Goal: Use online tool/utility: Utilize a website feature to perform a specific function

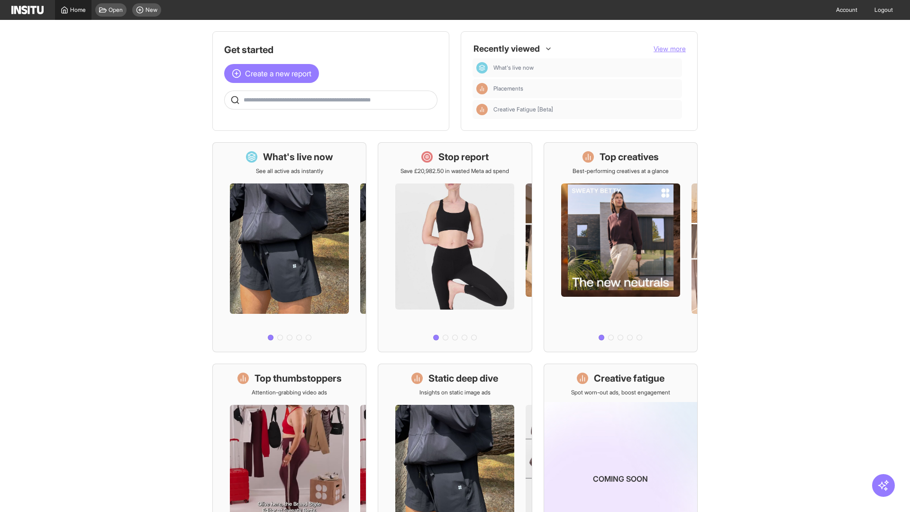
click at [73, 10] on span "Home" at bounding box center [78, 10] width 16 height 8
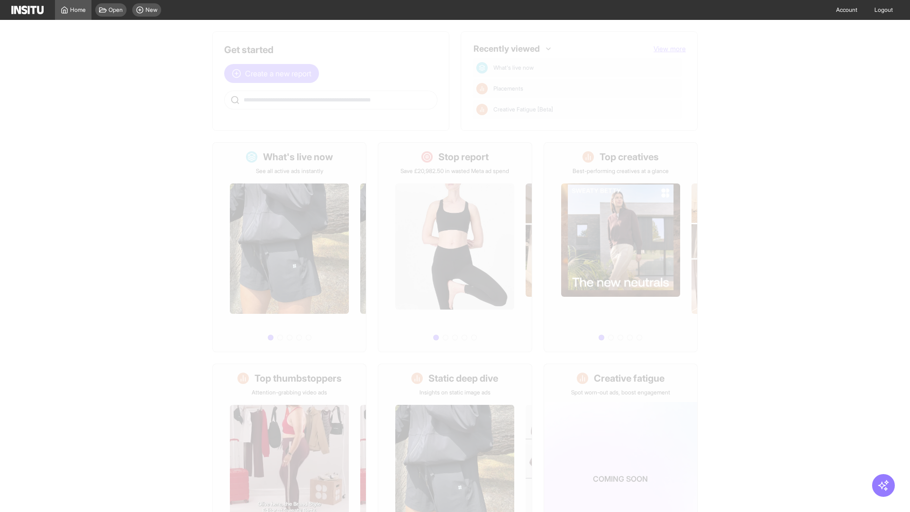
click at [274, 68] on span "Create a new report" at bounding box center [278, 73] width 66 height 11
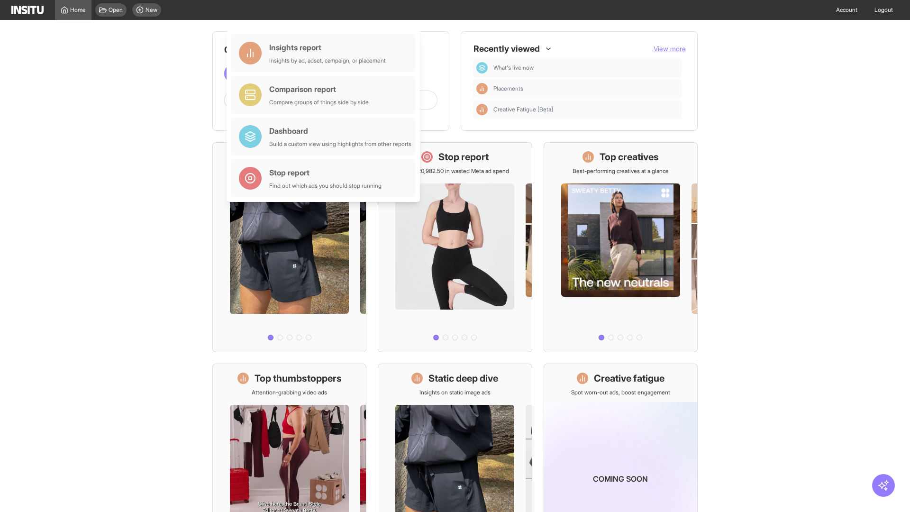
scroll to position [44, 0]
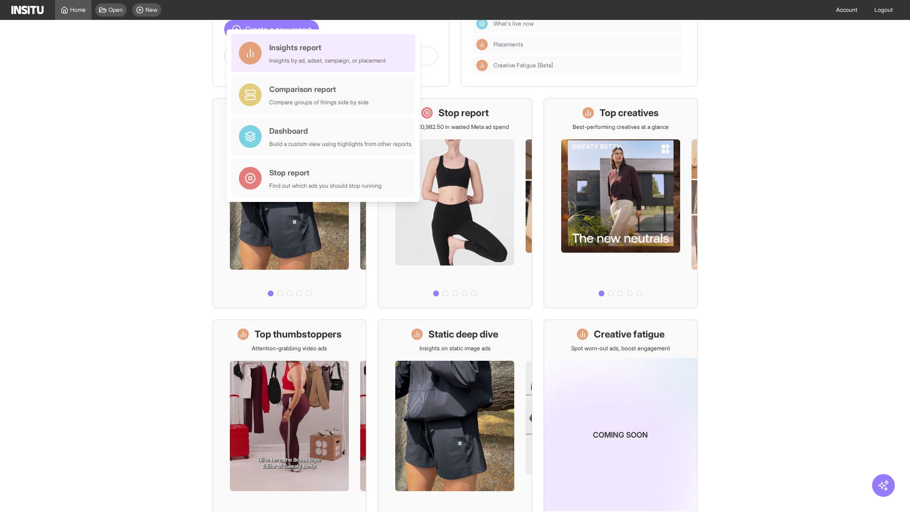
click at [326, 53] on div "Insights report Insights by ad, adset, campaign, or placement" at bounding box center [327, 53] width 117 height 23
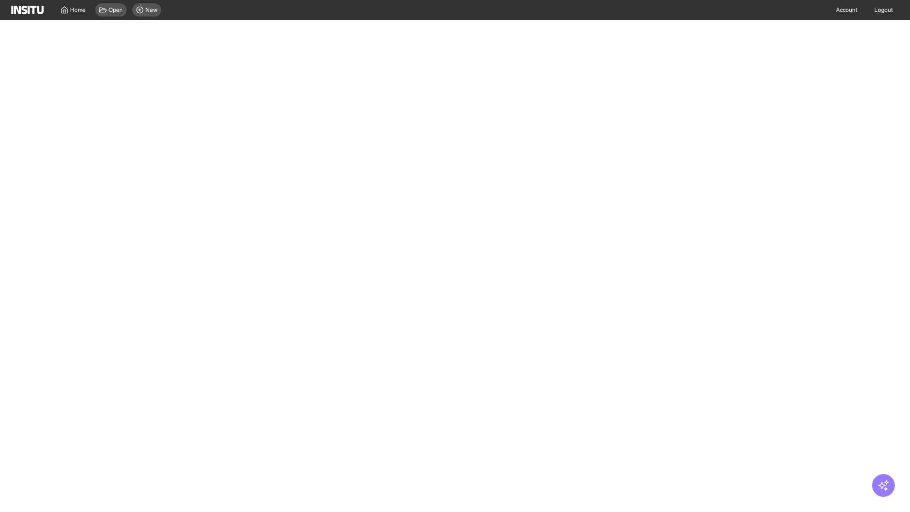
select select "**"
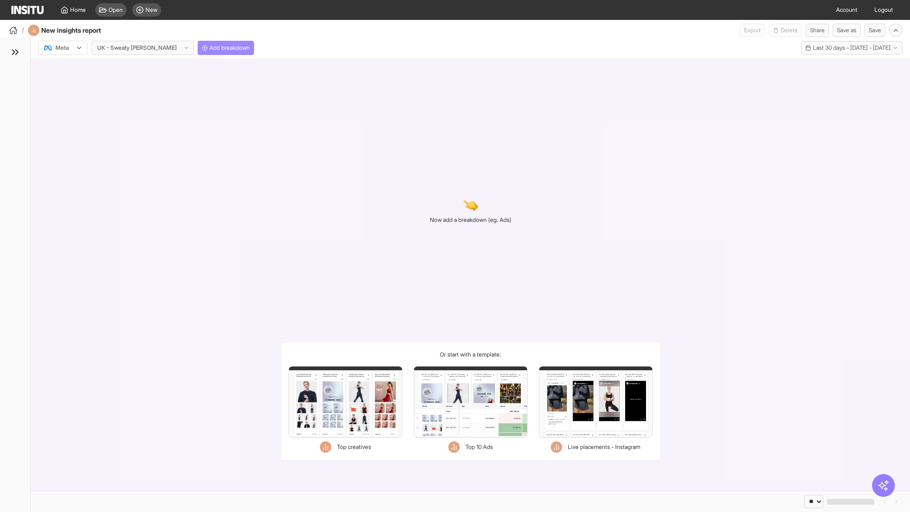
click at [209, 48] on span "Add breakdown" at bounding box center [229, 48] width 40 height 8
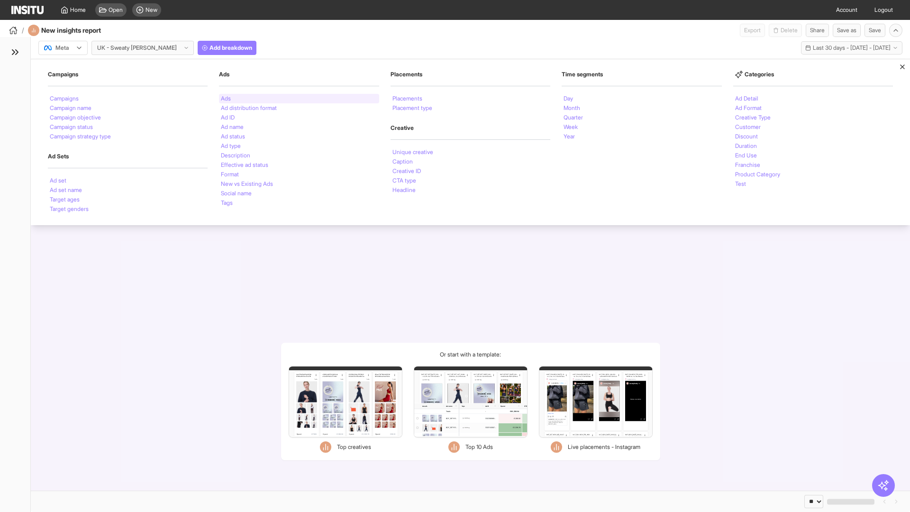
click at [226, 99] on li "Ads" at bounding box center [226, 99] width 10 height 6
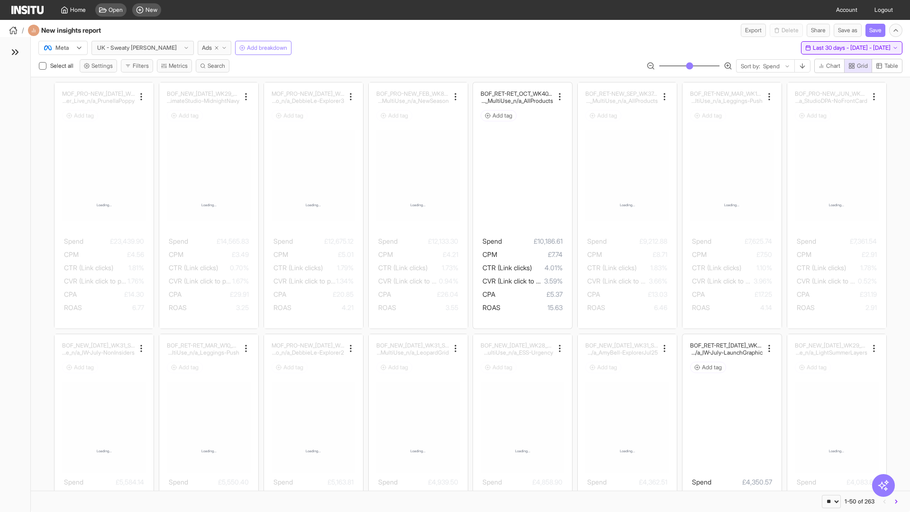
click at [832, 48] on span "Last 30 days - [DATE] - [DATE]" at bounding box center [852, 48] width 78 height 8
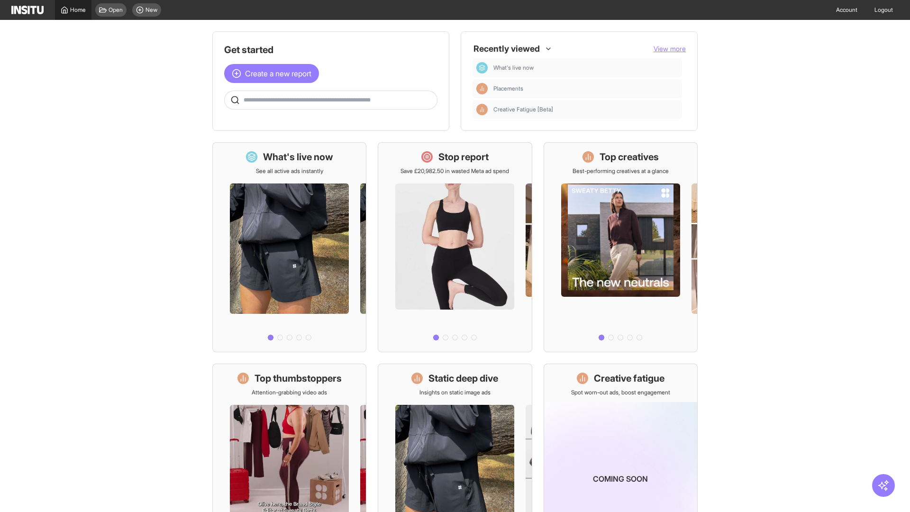
click at [73, 10] on span "Home" at bounding box center [78, 10] width 16 height 8
click at [274, 73] on span "Create a new report" at bounding box center [278, 73] width 66 height 11
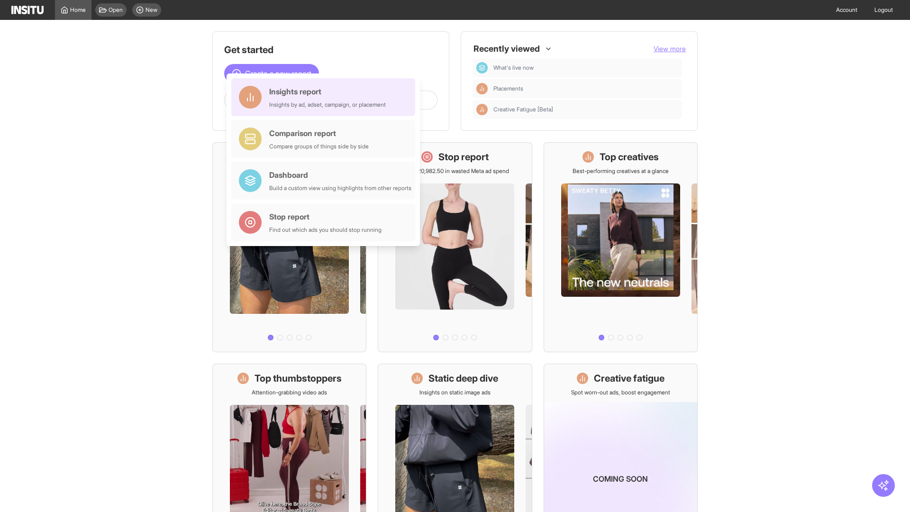
click at [326, 97] on div "Insights report Insights by ad, adset, campaign, or placement" at bounding box center [327, 97] width 117 height 23
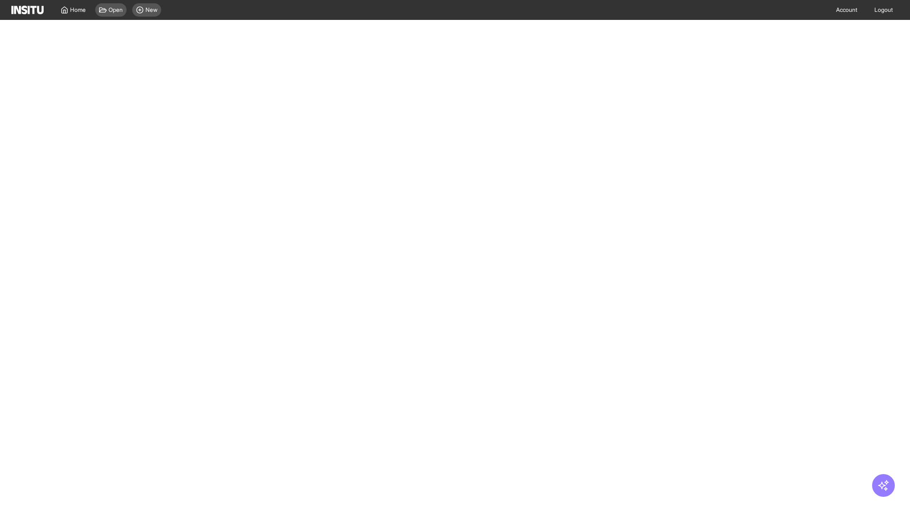
select select "**"
